Goal: Check status: Check status

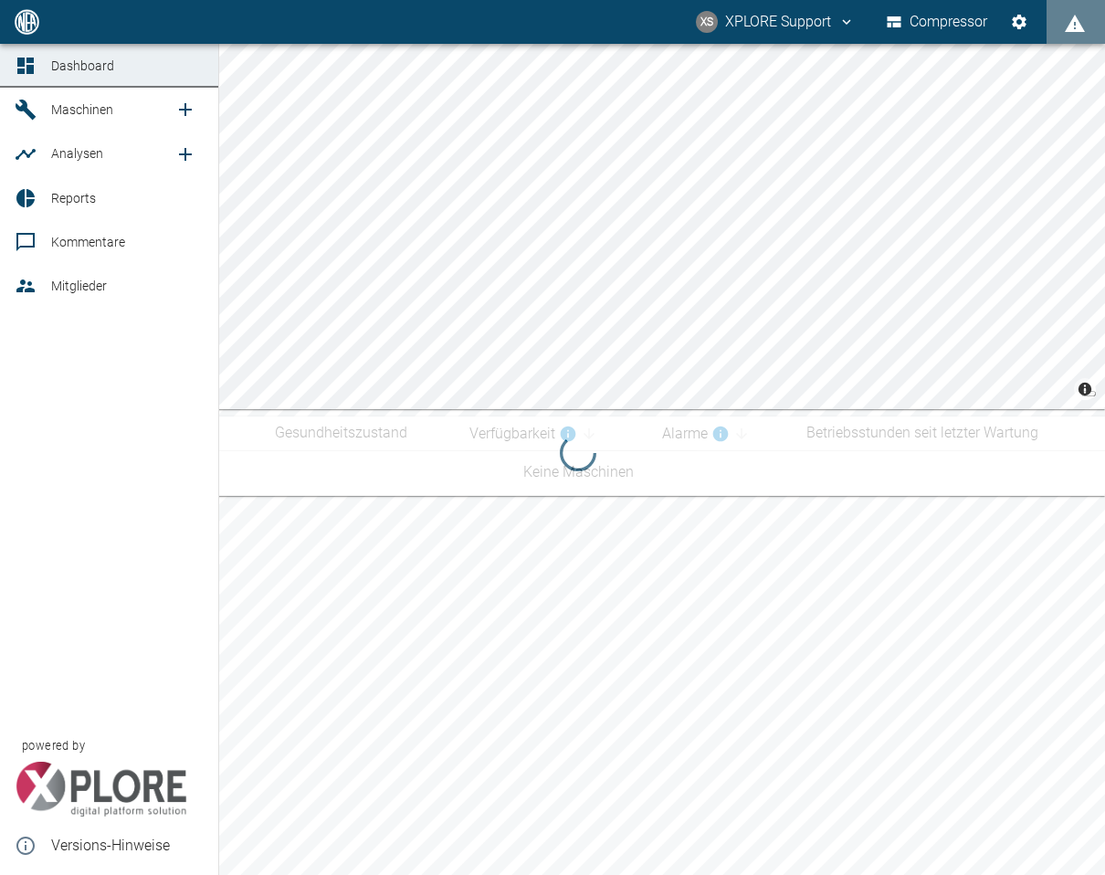
click at [69, 119] on span "Maschinen" at bounding box center [112, 110] width 123 height 22
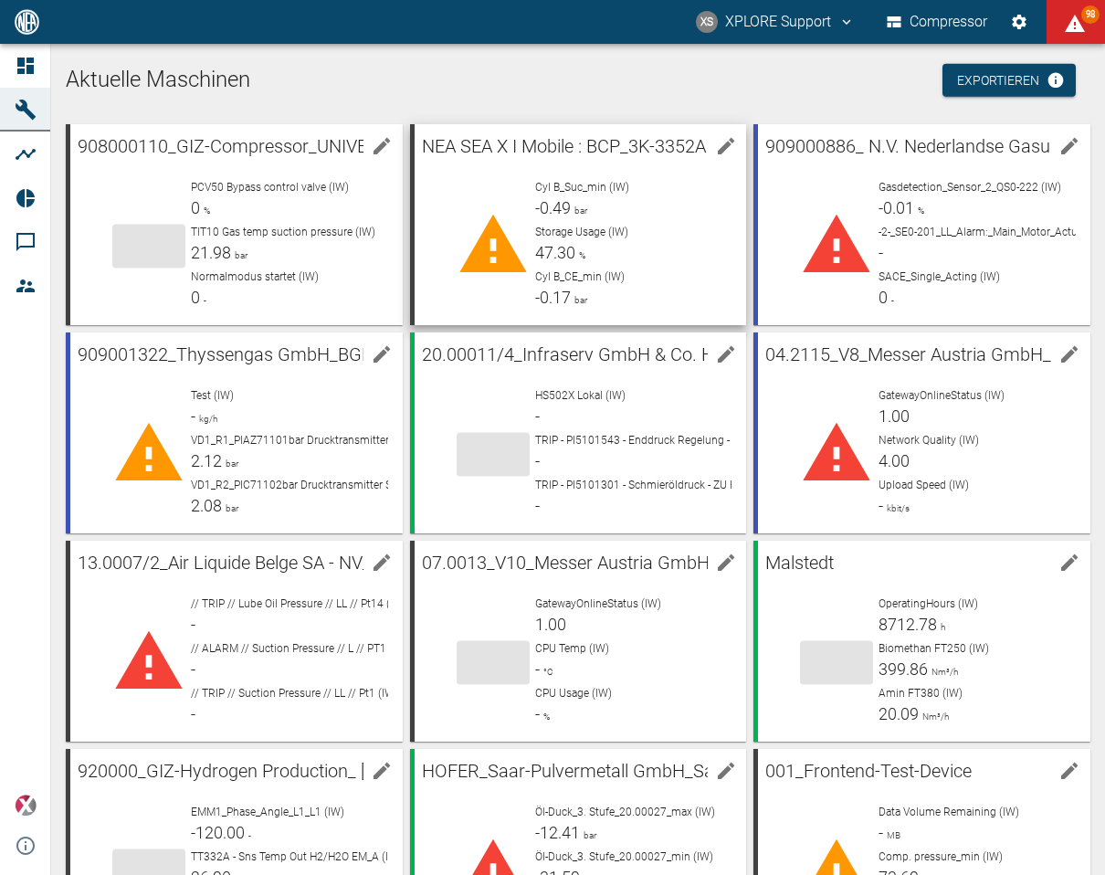
click at [553, 240] on div "Storage Usage (IW) 47.30 %" at bounding box center [633, 244] width 197 height 41
